Goal: Task Accomplishment & Management: Complete application form

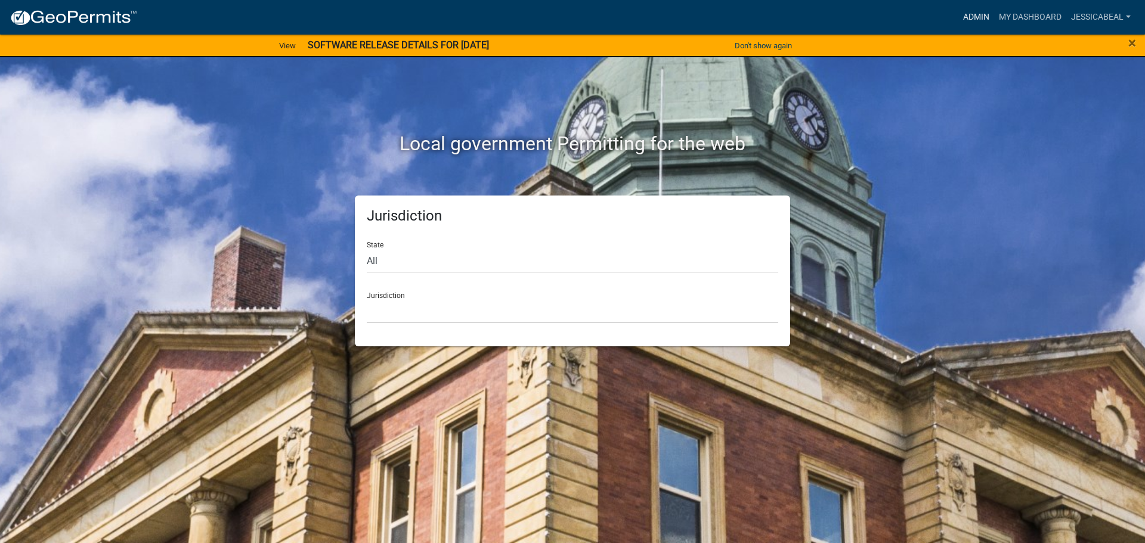
click at [967, 20] on link "Admin" at bounding box center [977, 17] width 36 height 23
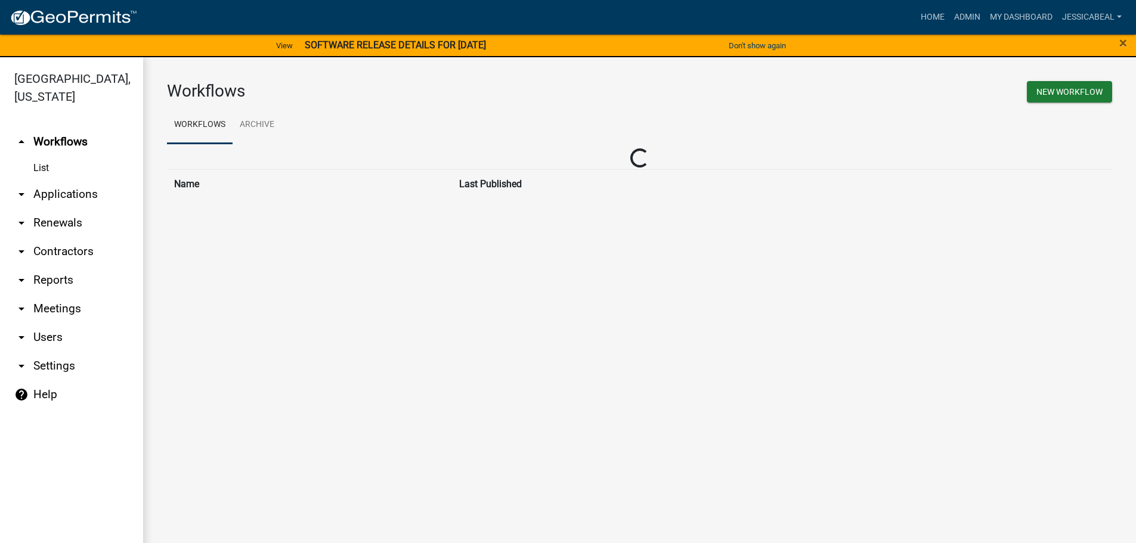
click at [47, 164] on link "List" at bounding box center [71, 168] width 143 height 24
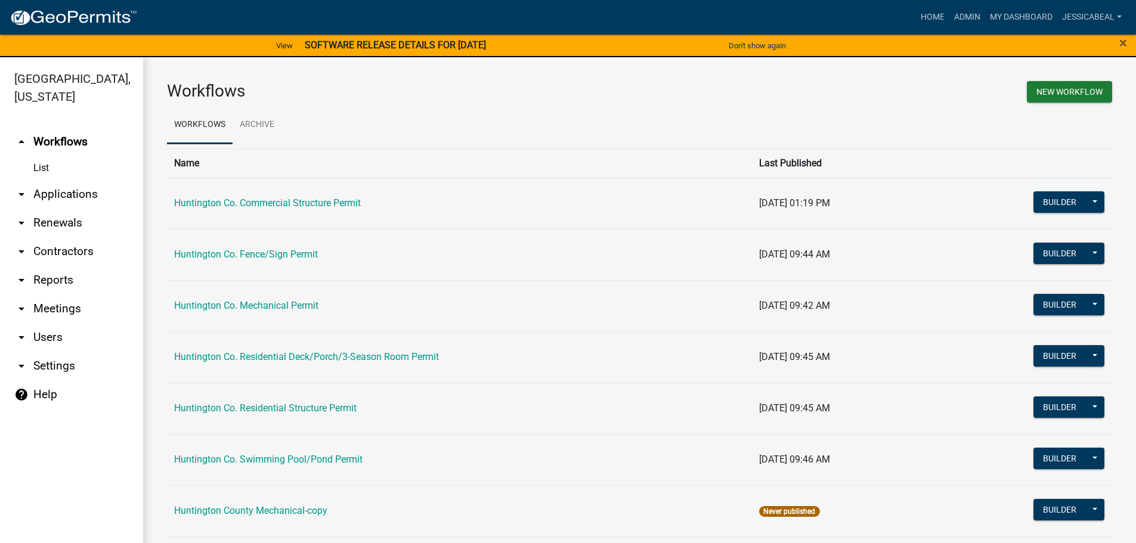
click at [47, 187] on link "arrow_drop_down Applications" at bounding box center [71, 194] width 143 height 29
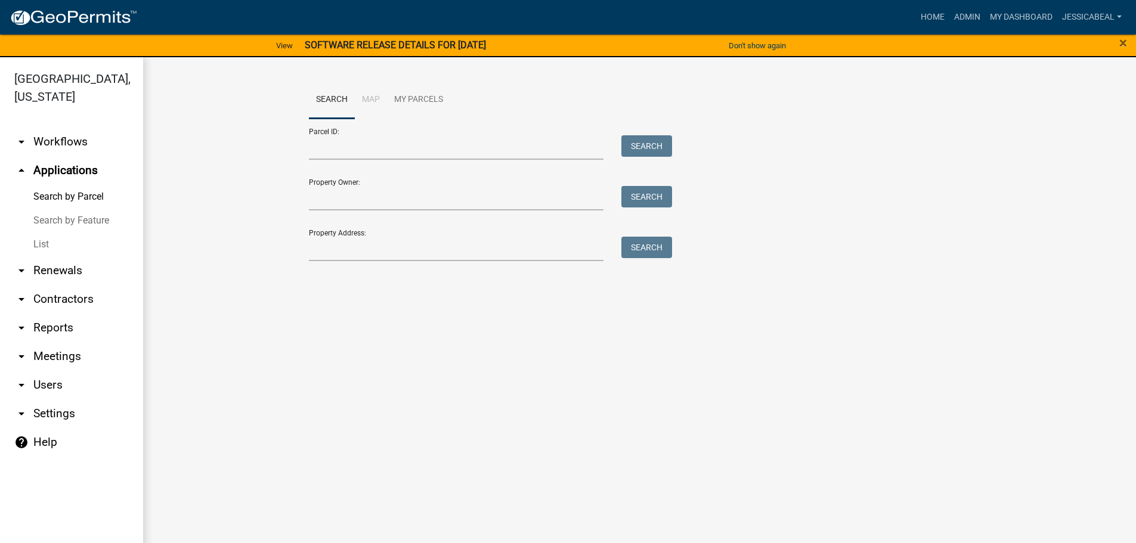
click at [42, 241] on link "List" at bounding box center [71, 245] width 143 height 24
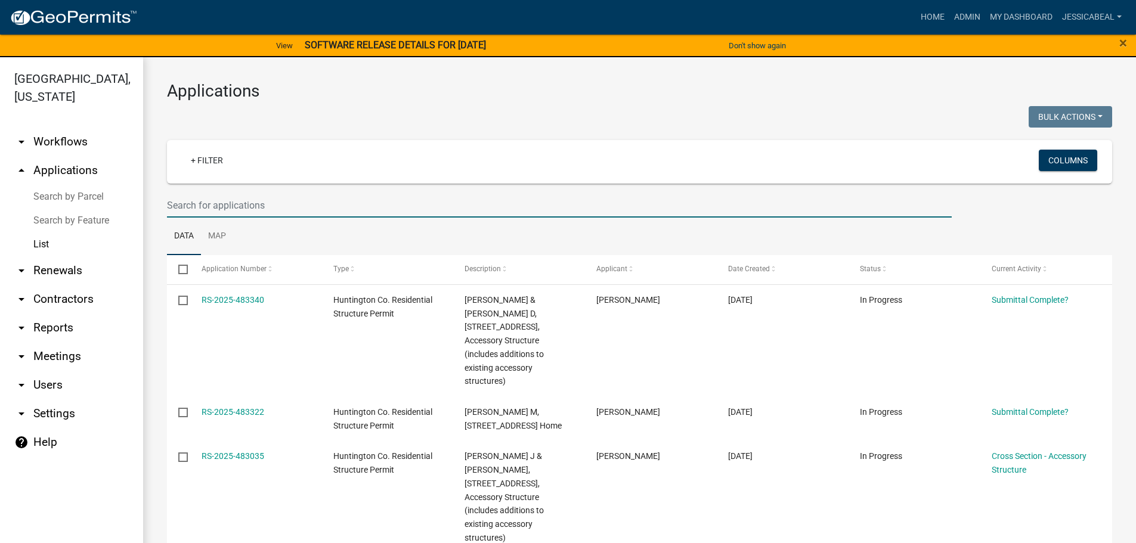
click at [248, 206] on input "text" at bounding box center [559, 205] width 785 height 24
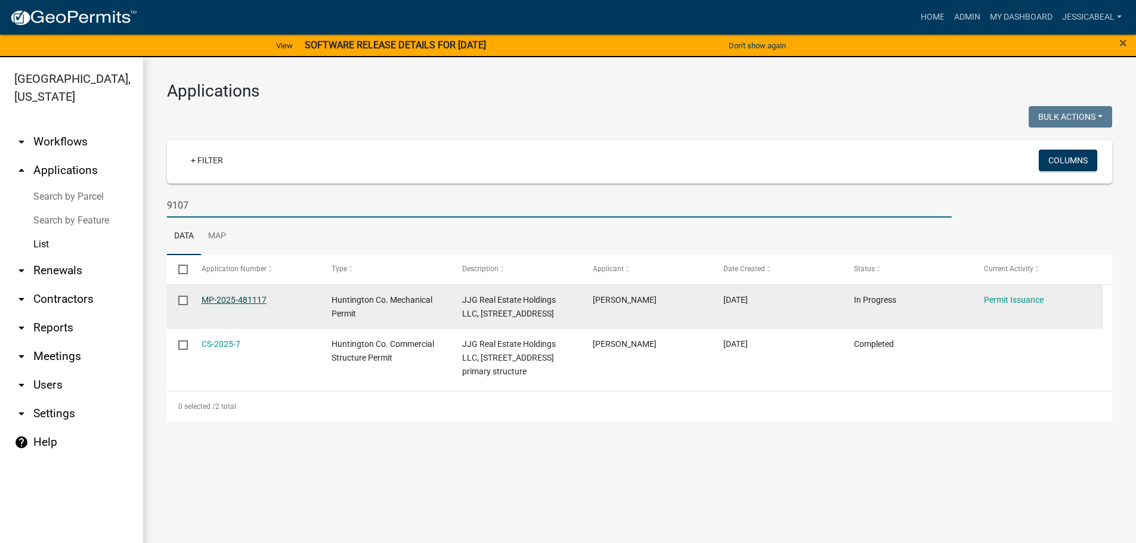
type input "9107"
click at [234, 295] on link "MP-2025-481117" at bounding box center [234, 300] width 65 height 10
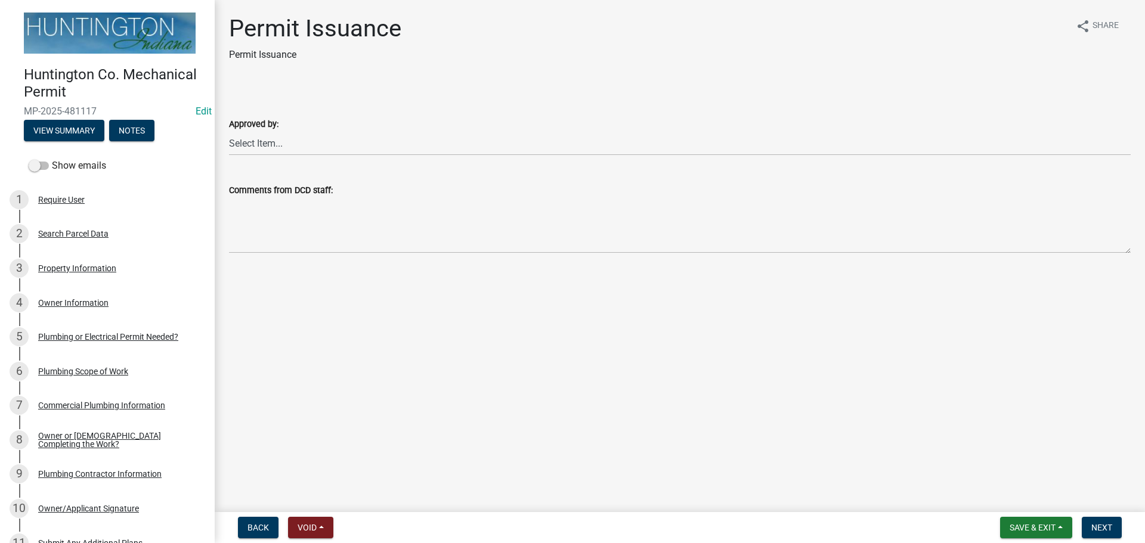
click at [273, 131] on div "Approved by:" at bounding box center [680, 124] width 902 height 14
click at [273, 152] on select "Select Item... [PERSON_NAME] [PERSON_NAME] [PERSON_NAME] [PERSON_NAME]" at bounding box center [680, 143] width 902 height 24
click at [229, 131] on select "Select Item... [PERSON_NAME] [PERSON_NAME] [PERSON_NAME] [PERSON_NAME]" at bounding box center [680, 143] width 902 height 24
select select "0ac14b4a-58a8-44ed-8576-6ffdb9d3932f"
click at [1111, 529] on span "Next" at bounding box center [1102, 528] width 21 height 10
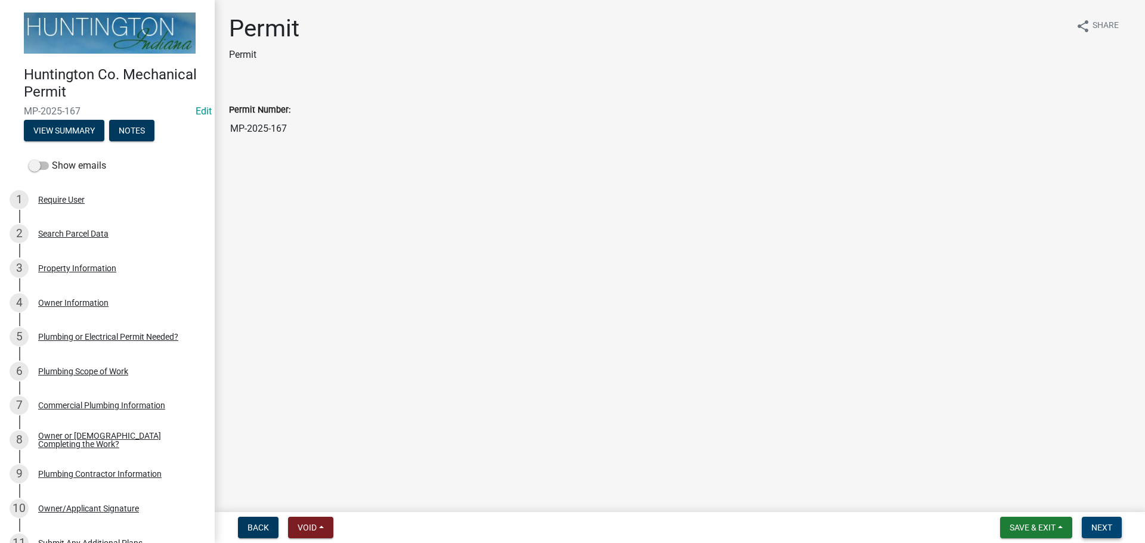
click at [1112, 522] on button "Next" at bounding box center [1102, 527] width 40 height 21
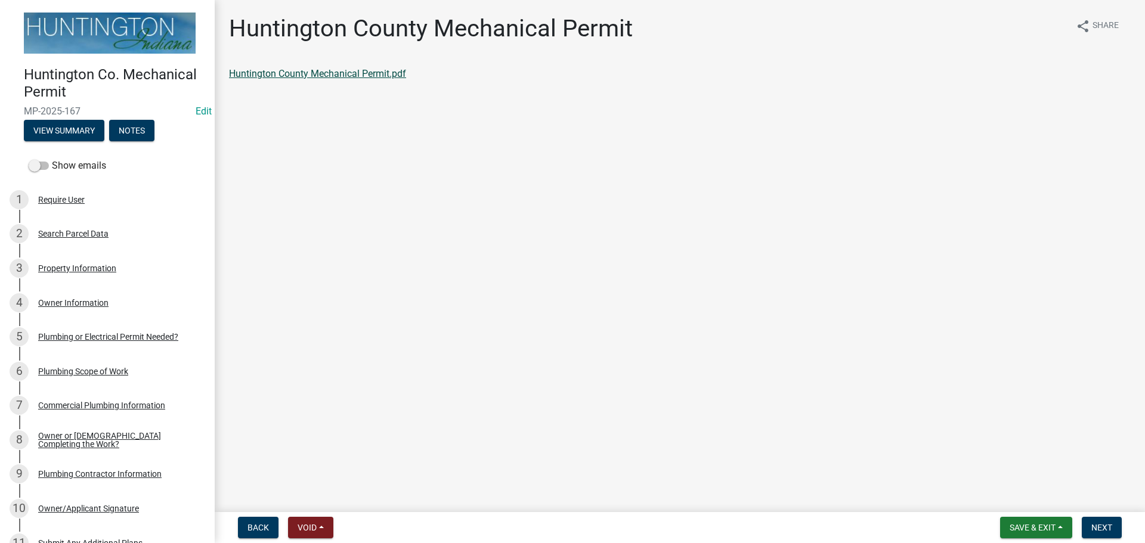
drag, startPoint x: 302, startPoint y: 64, endPoint x: 297, endPoint y: 71, distance: 8.6
click at [297, 70] on div "Huntington County Mechanical Permit share Share [GEOGRAPHIC_DATA] Mechanical Pe…" at bounding box center [680, 57] width 920 height 87
click at [297, 77] on link "Huntington County Mechanical Permit.pdf" at bounding box center [317, 73] width 177 height 11
click at [1095, 521] on button "Next" at bounding box center [1102, 527] width 40 height 21
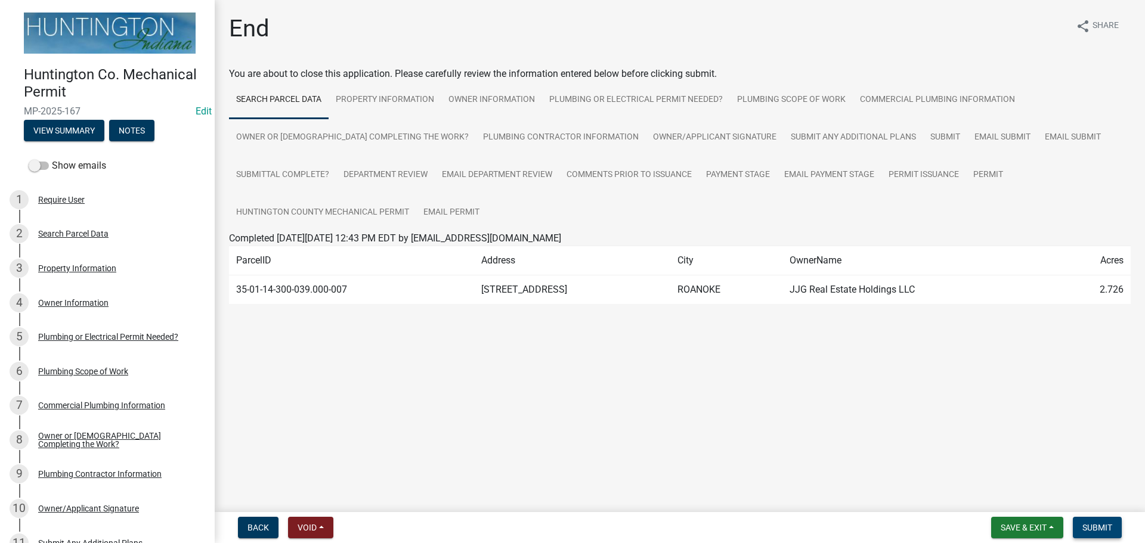
click at [1095, 521] on button "Submit" at bounding box center [1097, 527] width 49 height 21
